Goal: Transaction & Acquisition: Book appointment/travel/reservation

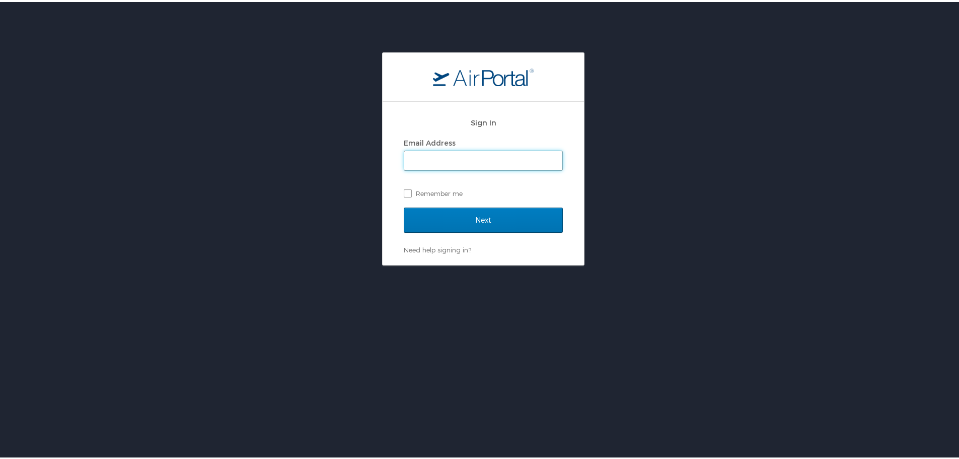
click at [459, 162] on input "Email Address" at bounding box center [483, 158] width 158 height 19
type input "allison.lyle@imail.org"
click at [406, 192] on label "Remember me" at bounding box center [483, 191] width 159 height 15
click at [406, 192] on input "Remember me" at bounding box center [407, 190] width 7 height 7
checkbox input "true"
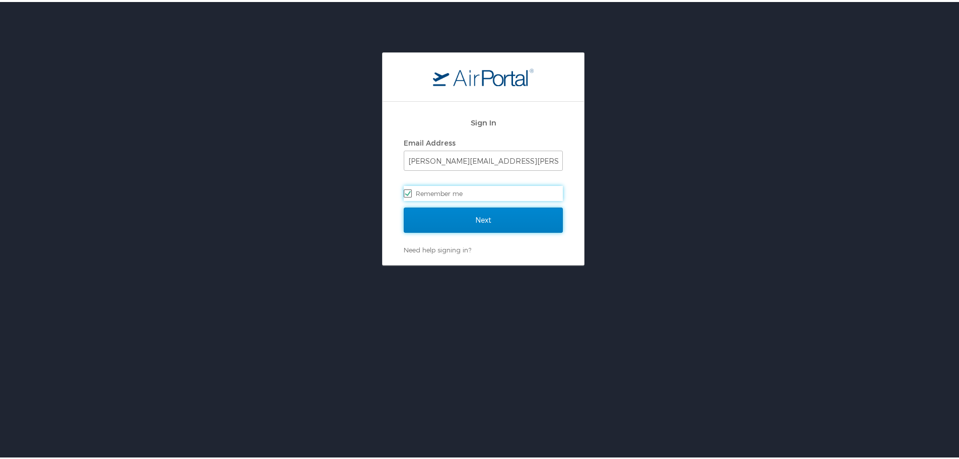
click at [462, 219] on input "Next" at bounding box center [483, 217] width 159 height 25
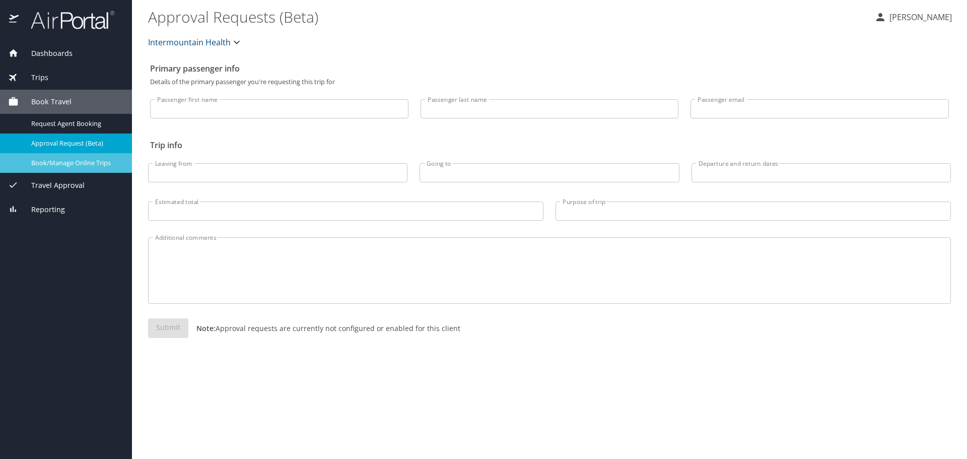
click at [85, 164] on span "Book/Manage Online Trips" at bounding box center [75, 163] width 89 height 10
